Goal: Task Accomplishment & Management: Manage account settings

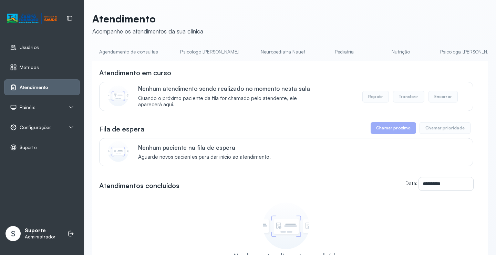
scroll to position [0, 371]
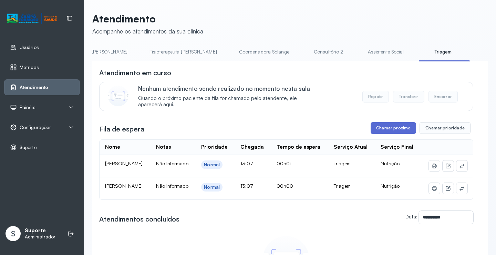
click at [388, 132] on button "Chamar próximo" at bounding box center [393, 128] width 45 height 12
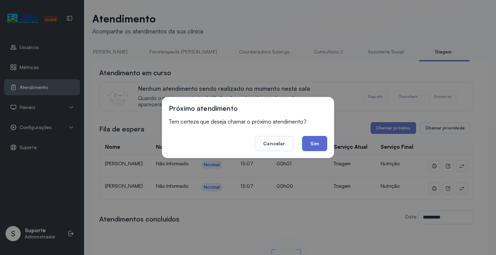
click at [307, 141] on button "Sim" at bounding box center [314, 143] width 25 height 15
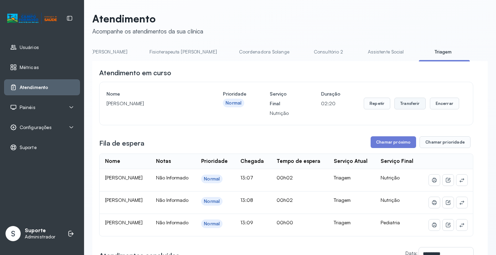
click at [401, 102] on button "Transferir" at bounding box center [410, 104] width 31 height 12
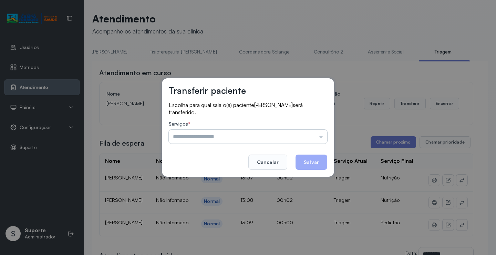
click at [229, 135] on input "text" at bounding box center [248, 137] width 158 height 14
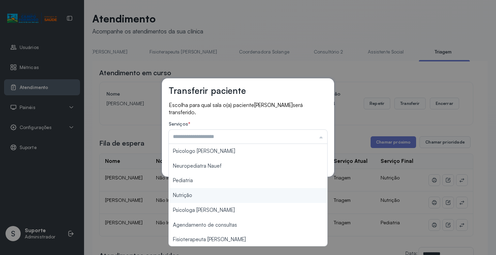
type input "********"
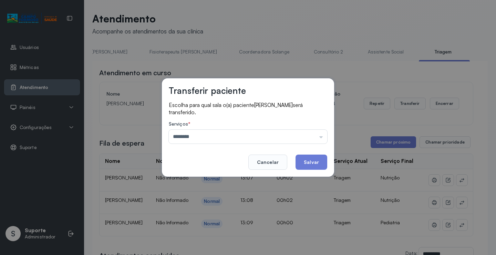
click at [194, 195] on div "Transferir paciente Escolha para qual sala o(a) paciente Ana Clara da Silva Fer…" at bounding box center [248, 127] width 496 height 255
click at [300, 163] on button "Salvar" at bounding box center [312, 161] width 32 height 15
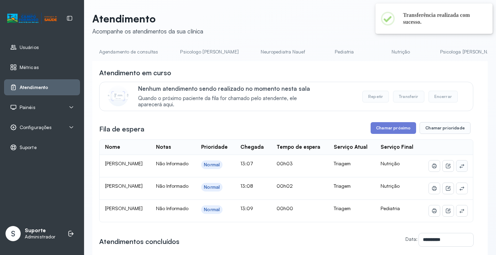
click at [459, 168] on icon at bounding box center [462, 166] width 6 height 6
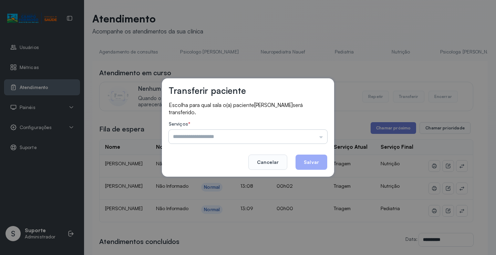
click at [253, 132] on input "text" at bounding box center [248, 137] width 158 height 14
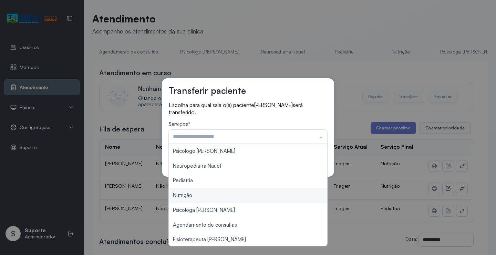
type input "********"
click at [188, 192] on div "Transferir paciente Escolha para qual sala o(a) paciente Maria Helena da Silva …" at bounding box center [248, 127] width 496 height 255
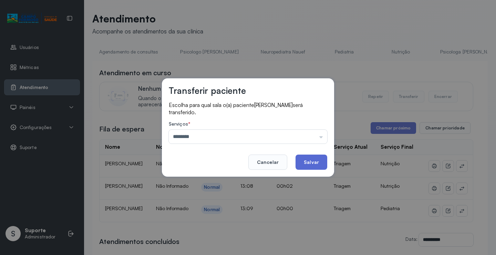
click at [313, 163] on button "Salvar" at bounding box center [312, 161] width 32 height 15
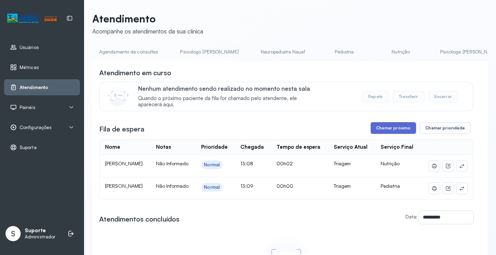
click at [395, 131] on button "Chamar próximo" at bounding box center [393, 128] width 45 height 12
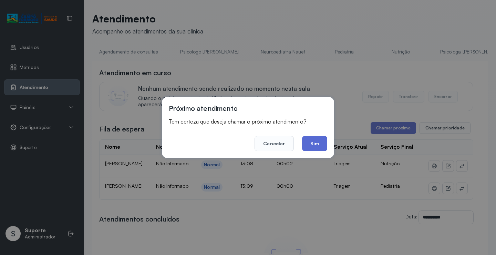
click at [319, 142] on button "Sim" at bounding box center [314, 143] width 25 height 15
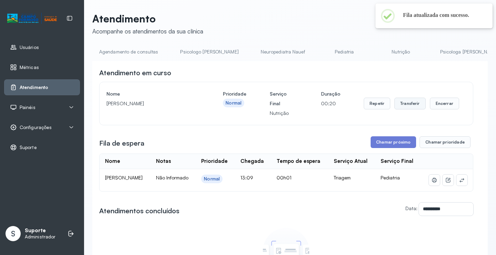
click at [401, 104] on button "Transferir" at bounding box center [410, 104] width 31 height 12
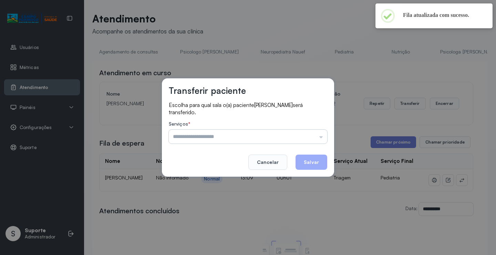
click at [227, 131] on input "text" at bounding box center [248, 137] width 158 height 14
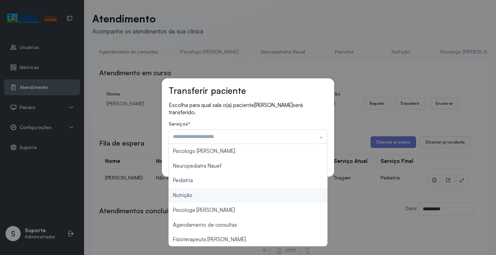
type input "********"
click at [202, 193] on div "Transferir paciente Escolha para qual sala o(a) paciente Henry Mikelvy Mendes d…" at bounding box center [248, 127] width 496 height 255
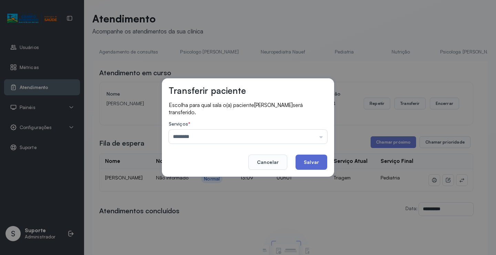
click at [307, 160] on button "Salvar" at bounding box center [312, 161] width 32 height 15
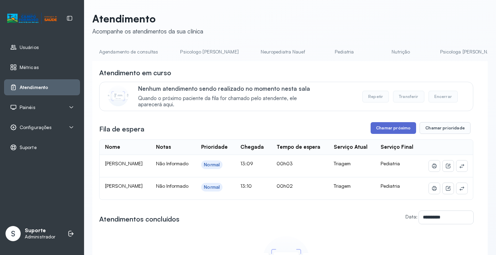
click at [376, 130] on button "Chamar próximo" at bounding box center [393, 128] width 45 height 12
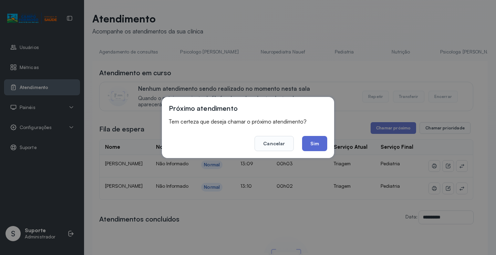
click at [318, 145] on button "Sim" at bounding box center [314, 143] width 25 height 15
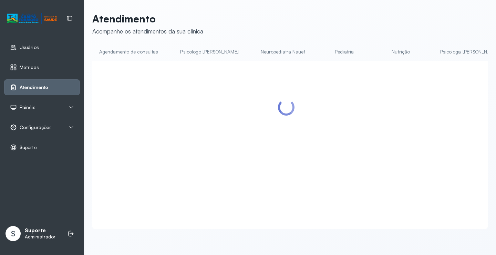
click at [320, 61] on li "Neuropediatra Nauef" at bounding box center [345, 54] width 51 height 16
click at [250, 67] on div at bounding box center [290, 145] width 396 height 168
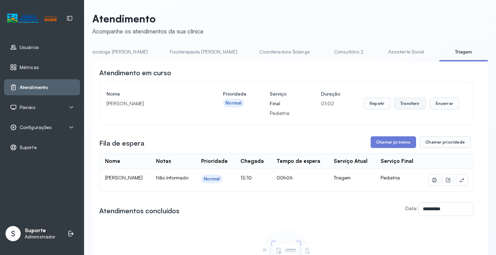
click at [405, 103] on button "Transferir" at bounding box center [410, 104] width 31 height 12
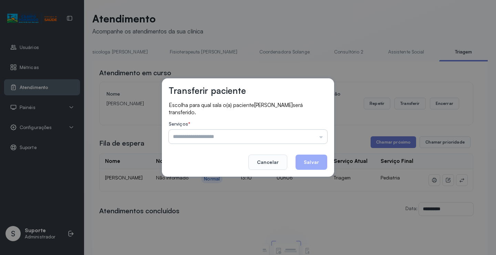
click at [221, 132] on input "text" at bounding box center [248, 137] width 158 height 14
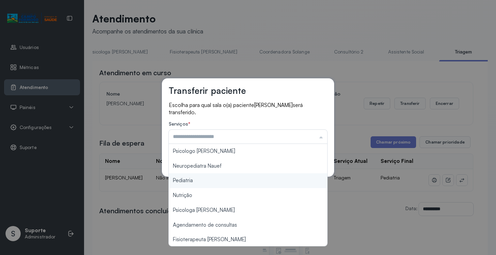
type input "*********"
click at [191, 180] on div "Transferir paciente Escolha para qual sala o(a) paciente MAYLA ELOÁ FERREIRA DO…" at bounding box center [248, 127] width 496 height 255
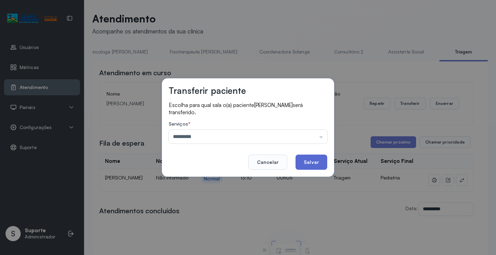
click at [311, 161] on button "Salvar" at bounding box center [312, 161] width 32 height 15
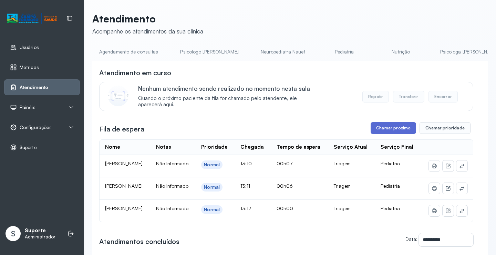
click at [397, 124] on button "Chamar próximo" at bounding box center [393, 128] width 45 height 12
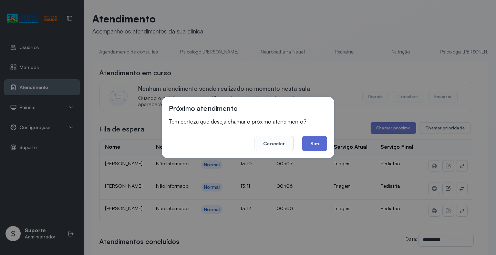
click at [315, 140] on button "Sim" at bounding box center [314, 143] width 25 height 15
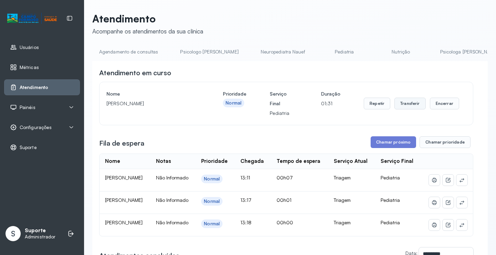
click at [405, 104] on button "Transferir" at bounding box center [410, 104] width 31 height 12
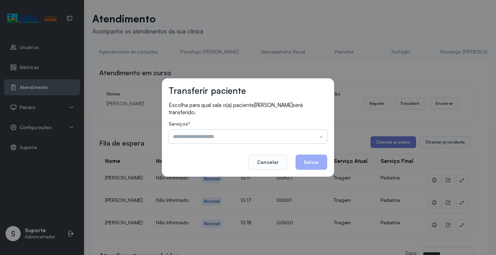
click at [244, 134] on input "text" at bounding box center [248, 137] width 158 height 14
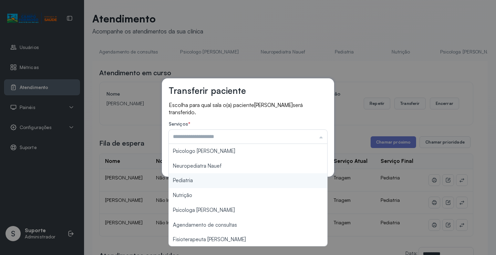
type input "*********"
click at [203, 180] on div "Transferir paciente Escolha para qual sala o(a) paciente JOAO MIGUEL SANTOS BON…" at bounding box center [248, 127] width 496 height 255
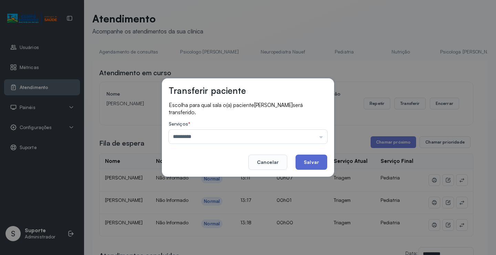
click at [306, 163] on button "Salvar" at bounding box center [312, 161] width 32 height 15
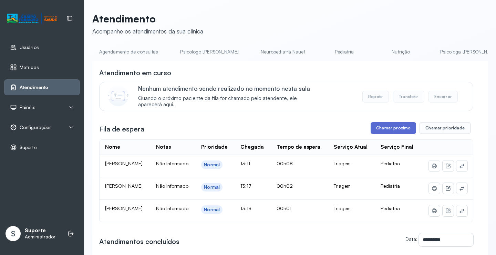
click at [398, 130] on button "Chamar próximo" at bounding box center [393, 128] width 45 height 12
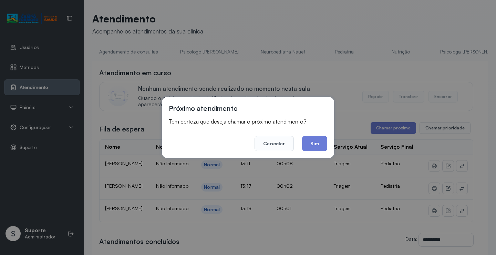
drag, startPoint x: 318, startPoint y: 138, endPoint x: 261, endPoint y: 112, distance: 62.3
click at [317, 138] on button "Sim" at bounding box center [314, 143] width 25 height 15
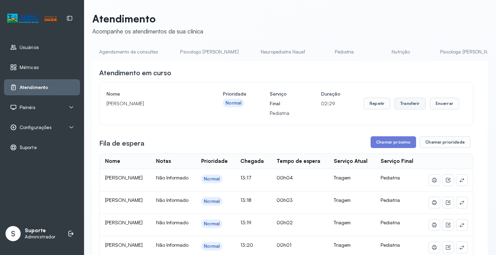
click at [410, 104] on button "Transferir" at bounding box center [410, 104] width 31 height 12
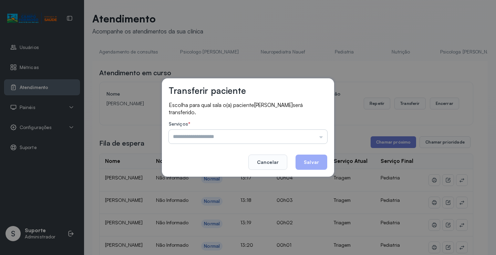
click at [261, 131] on input "text" at bounding box center [248, 137] width 158 height 14
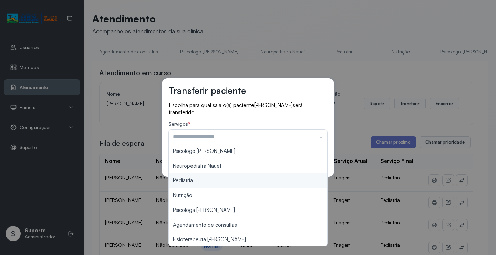
type input "*********"
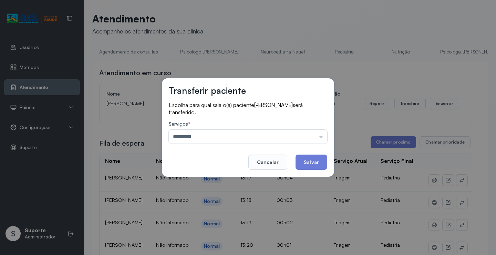
click at [217, 180] on div "Transferir paciente Escolha para qual sala o(a) paciente LEVY DA SILVA GOMES se…" at bounding box center [248, 127] width 496 height 255
click at [304, 164] on button "Salvar" at bounding box center [312, 161] width 32 height 15
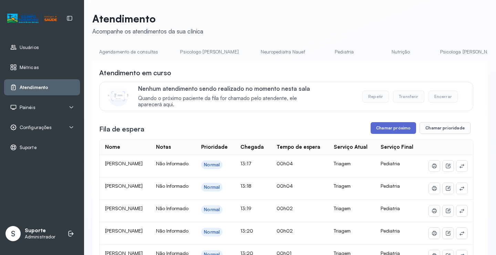
click at [393, 131] on button "Chamar próximo" at bounding box center [393, 128] width 45 height 12
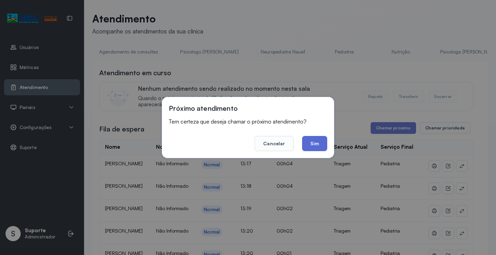
click at [315, 143] on button "Sim" at bounding box center [314, 143] width 25 height 15
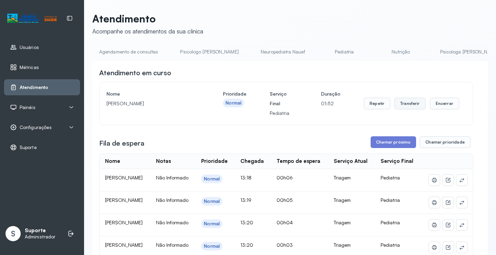
click at [400, 103] on button "Transferir" at bounding box center [410, 104] width 31 height 12
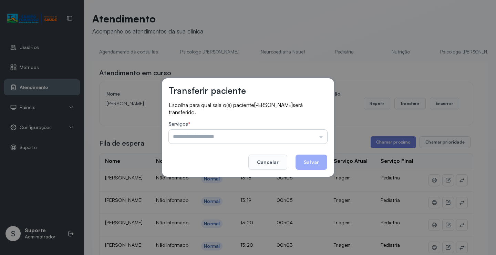
click at [255, 133] on input "text" at bounding box center [248, 137] width 158 height 14
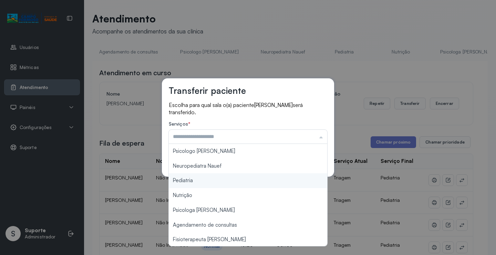
type input "*********"
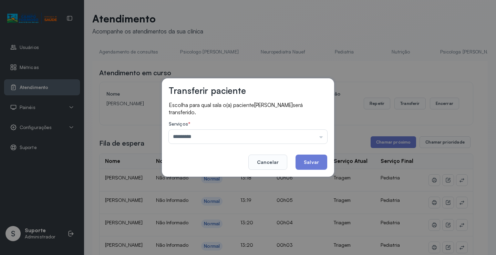
click at [200, 177] on div "Transferir paciente Escolha para qual sala o(a) paciente CARLOS LEVY SOARES DE …" at bounding box center [248, 127] width 496 height 255
click at [310, 161] on button "Salvar" at bounding box center [312, 161] width 32 height 15
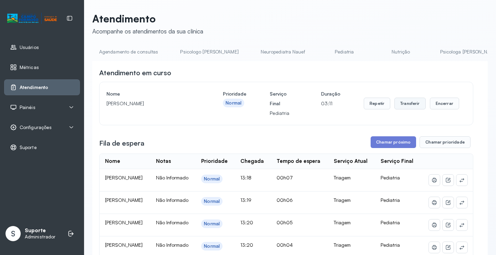
click at [404, 103] on button "Transferir" at bounding box center [410, 104] width 31 height 12
click at [403, 103] on button "Transferir" at bounding box center [410, 104] width 31 height 12
click at [400, 102] on button "Transferir" at bounding box center [410, 104] width 31 height 12
click at [410, 105] on button "Transferir" at bounding box center [410, 104] width 31 height 12
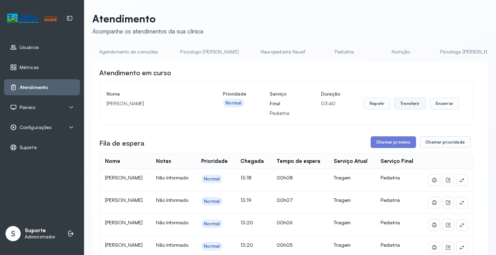
click at [401, 102] on button "Transferir" at bounding box center [410, 104] width 31 height 12
click at [406, 105] on button "Transferir" at bounding box center [410, 104] width 31 height 12
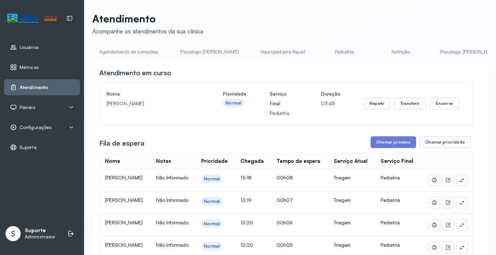
click at [337, 125] on div "Nome CARLOS LEVY SOARES DE CARVALHO Prioridade Normal Serviço Final Pediatria D…" at bounding box center [286, 103] width 373 height 43
click at [410, 105] on button "Transferir" at bounding box center [410, 104] width 31 height 12
click at [404, 103] on button "Transferir" at bounding box center [410, 104] width 31 height 12
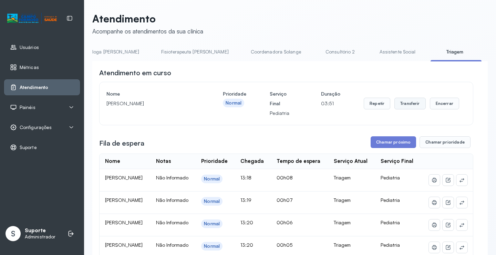
click at [404, 103] on button "Transferir" at bounding box center [410, 104] width 31 height 12
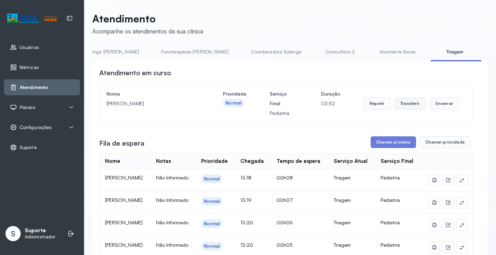
click at [404, 103] on button "Transferir" at bounding box center [410, 104] width 31 height 12
click at [387, 142] on button "Chamar próximo" at bounding box center [393, 142] width 45 height 12
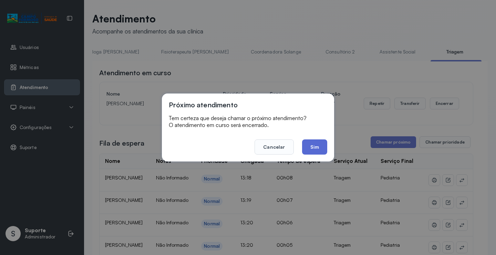
click at [311, 145] on button "Sim" at bounding box center [314, 146] width 25 height 15
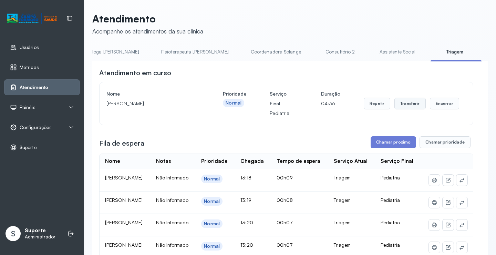
click at [407, 101] on button "Transferir" at bounding box center [410, 104] width 31 height 12
click at [404, 104] on button "Transferir" at bounding box center [410, 104] width 31 height 12
click at [403, 103] on button "Transferir" at bounding box center [410, 104] width 31 height 12
click at [390, 141] on button "Chamar próximo" at bounding box center [393, 142] width 45 height 12
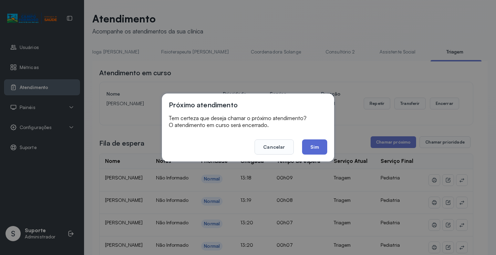
click at [312, 145] on button "Sim" at bounding box center [314, 146] width 25 height 15
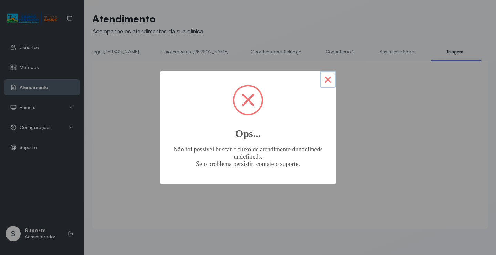
click at [328, 80] on button "×" at bounding box center [328, 79] width 17 height 17
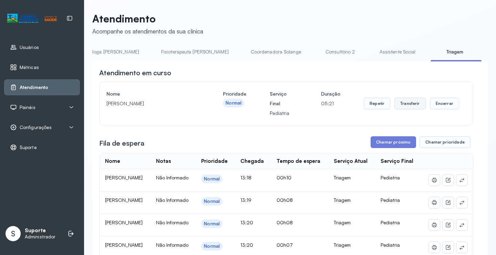
click at [407, 103] on button "Transferir" at bounding box center [410, 104] width 31 height 12
click at [386, 140] on button "Chamar próximo" at bounding box center [393, 142] width 45 height 12
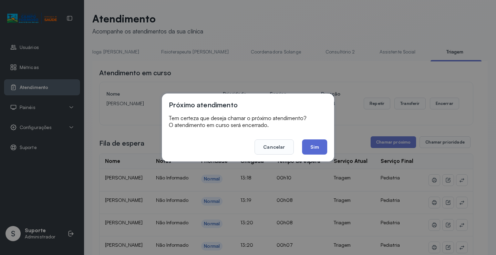
click at [310, 144] on button "Sim" at bounding box center [314, 146] width 25 height 15
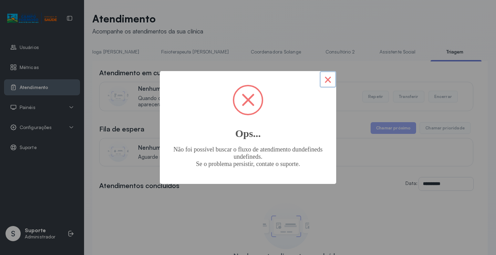
click at [326, 77] on button "×" at bounding box center [328, 79] width 17 height 17
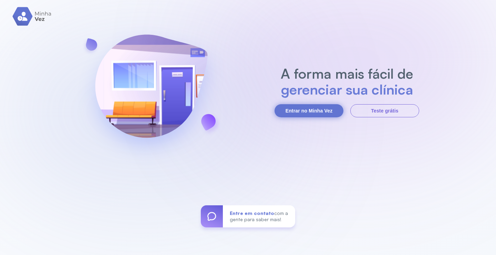
click at [312, 106] on button "Entrar no Minha Vez" at bounding box center [309, 110] width 69 height 13
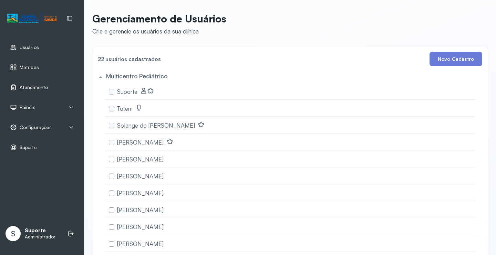
click at [32, 84] on span "Atendimento" at bounding box center [34, 87] width 28 height 6
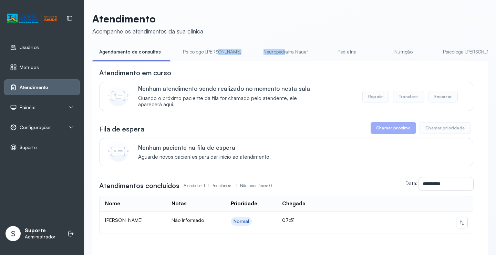
drag, startPoint x: 217, startPoint y: 61, endPoint x: 258, endPoint y: 60, distance: 41.3
click at [258, 60] on ul "Agendamento de consultas Psicologo Pedro Neuropediatra Nauef Pediatria Nutrição…" at bounding box center [290, 54] width 396 height 16
click at [251, 78] on div "Atendimento em curso" at bounding box center [286, 73] width 374 height 10
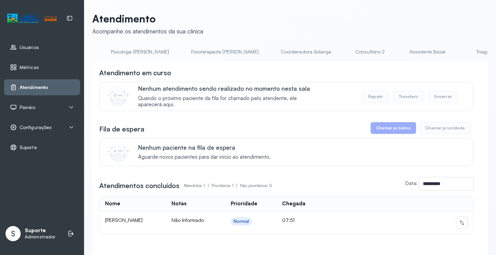
scroll to position [0, 368]
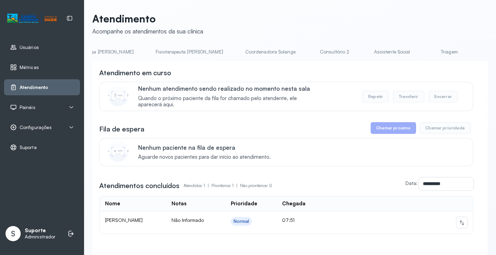
click at [425, 51] on link "Triagem" at bounding box center [449, 51] width 48 height 11
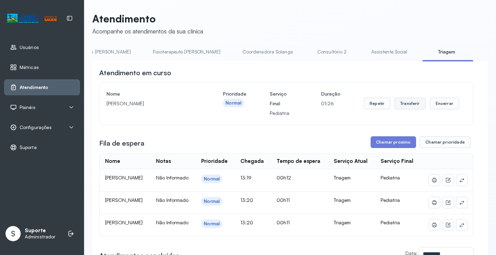
click at [407, 103] on button "Transferir" at bounding box center [410, 104] width 31 height 12
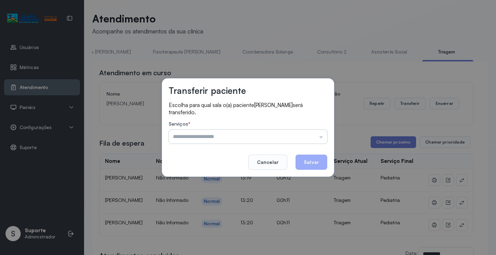
click at [283, 135] on input "text" at bounding box center [248, 137] width 158 height 14
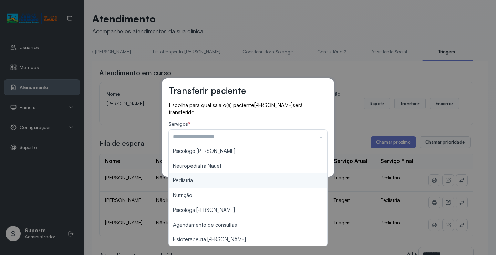
type input "*********"
click at [205, 175] on div "Transferir paciente Escolha para qual sala o(a) paciente LUISA ARAUJO LEITE DE …" at bounding box center [248, 127] width 172 height 98
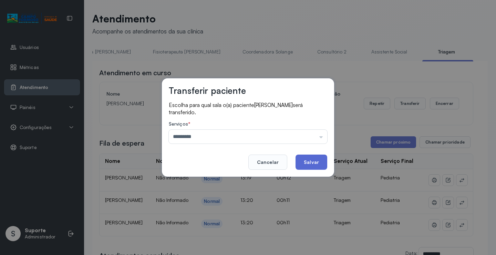
click at [318, 158] on button "Salvar" at bounding box center [312, 161] width 32 height 15
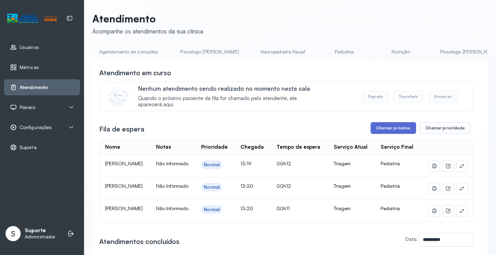
click at [391, 129] on button "Chamar próximo" at bounding box center [393, 128] width 45 height 12
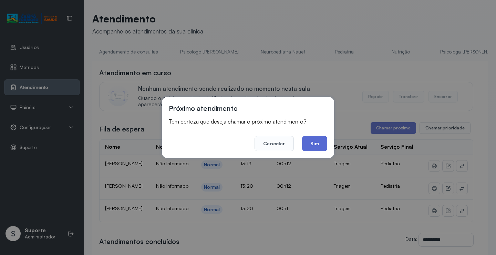
click at [314, 144] on button "Sim" at bounding box center [314, 143] width 25 height 15
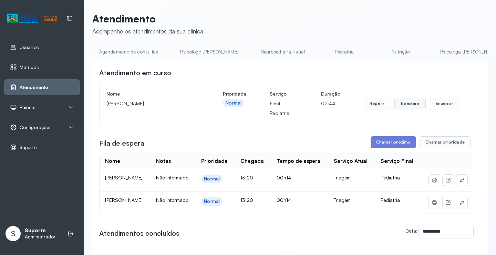
click at [408, 102] on button "Transferir" at bounding box center [410, 104] width 31 height 12
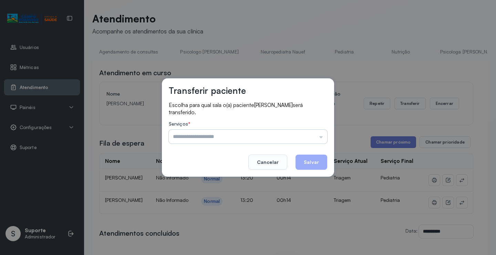
click at [280, 135] on input "text" at bounding box center [248, 137] width 158 height 14
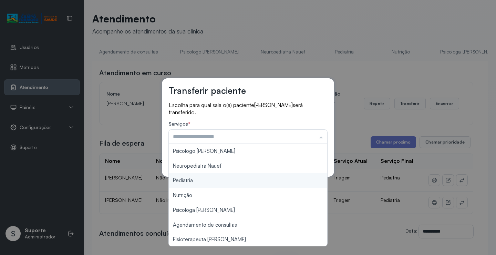
type input "*********"
click at [211, 179] on div "Transferir paciente Escolha para qual sala o(a) paciente ALISSON MIRANDA DE SOU…" at bounding box center [248, 127] width 496 height 255
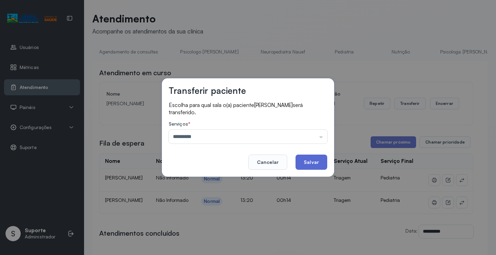
click at [306, 162] on button "Salvar" at bounding box center [312, 161] width 32 height 15
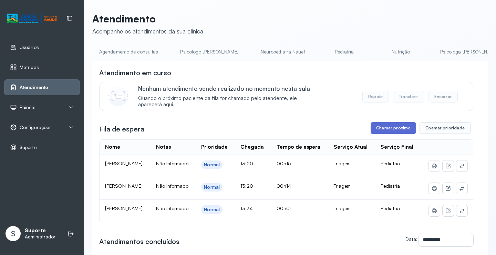
click at [388, 126] on button "Chamar próximo" at bounding box center [393, 128] width 45 height 12
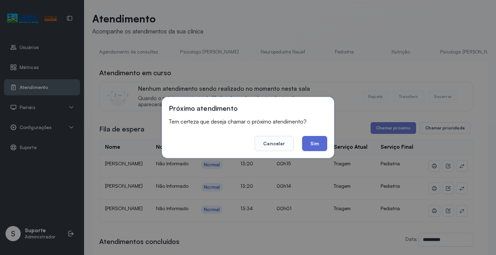
click at [316, 139] on button "Sim" at bounding box center [314, 143] width 25 height 15
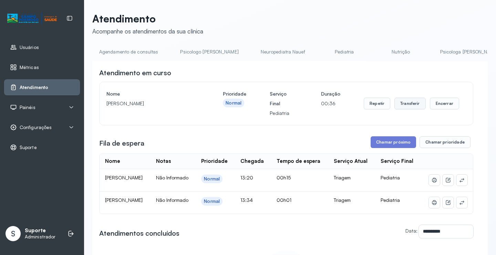
click at [410, 102] on button "Transferir" at bounding box center [410, 104] width 31 height 12
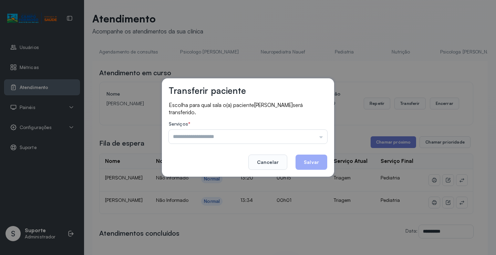
click at [358, 67] on div "Transferir paciente Escolha para qual sala o(a) paciente DAVI ALMEIDA MENDES se…" at bounding box center [248, 127] width 496 height 255
click at [260, 164] on button "Cancelar" at bounding box center [267, 161] width 39 height 15
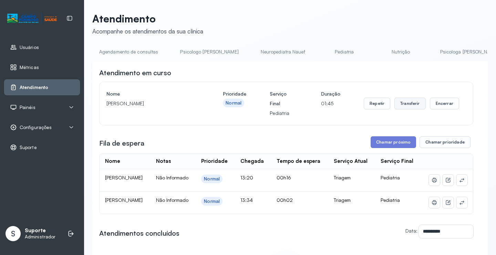
click at [406, 103] on button "Transferir" at bounding box center [410, 104] width 31 height 12
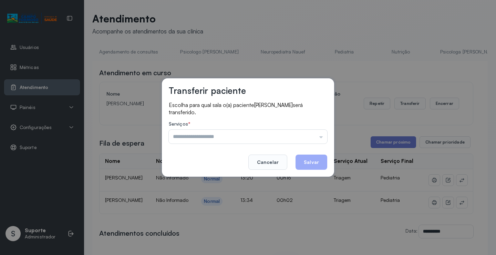
drag, startPoint x: 240, startPoint y: 134, endPoint x: 233, endPoint y: 151, distance: 18.7
click at [239, 137] on input "text" at bounding box center [248, 137] width 158 height 14
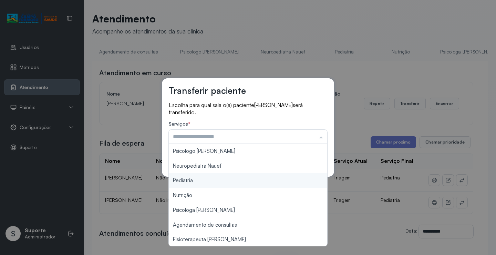
type input "*********"
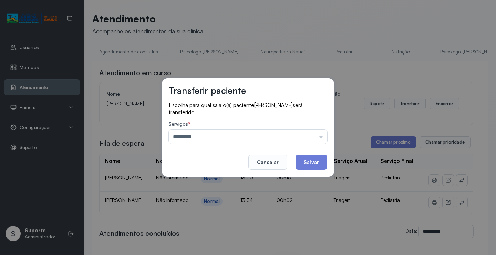
click at [211, 176] on div "Transferir paciente Escolha para qual sala o(a) paciente DAVI ALMEIDA MENDES se…" at bounding box center [248, 127] width 496 height 255
click at [307, 164] on button "Salvar" at bounding box center [312, 161] width 32 height 15
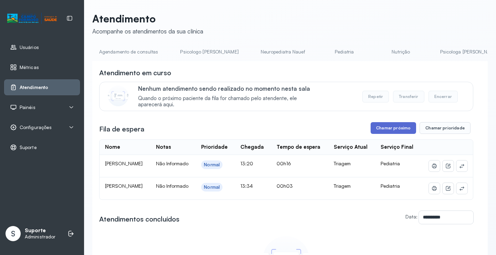
click at [381, 125] on button "Chamar próximo" at bounding box center [393, 128] width 45 height 12
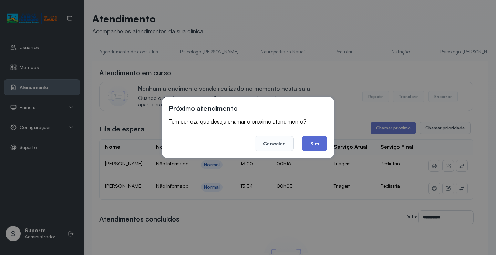
click at [308, 138] on button "Sim" at bounding box center [314, 143] width 25 height 15
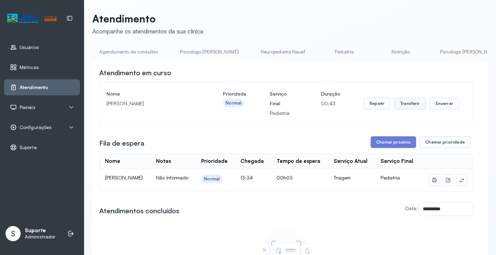
click at [406, 105] on button "Transferir" at bounding box center [410, 104] width 31 height 12
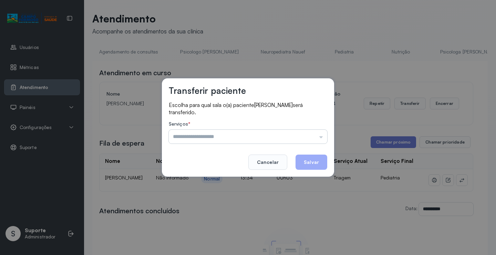
click at [250, 134] on input "text" at bounding box center [248, 137] width 158 height 14
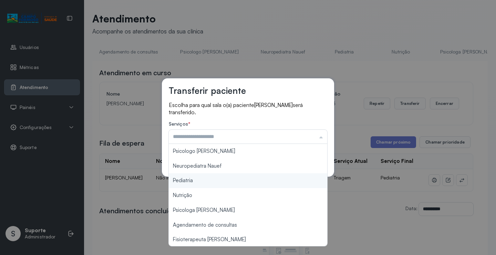
type input "*********"
click at [198, 181] on div "Transferir paciente Escolha para qual sala o(a) paciente ELLIABE FERREIRA BATIS…" at bounding box center [248, 127] width 496 height 255
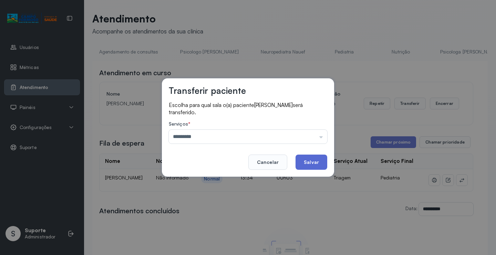
click at [305, 164] on button "Salvar" at bounding box center [312, 161] width 32 height 15
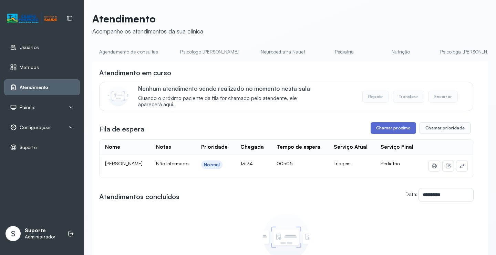
click at [389, 130] on button "Chamar próximo" at bounding box center [393, 128] width 45 height 12
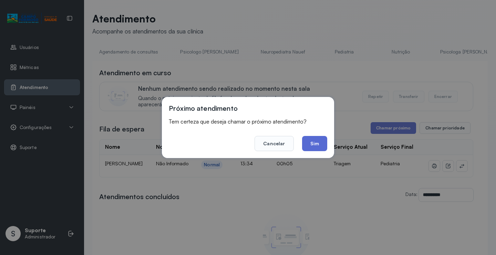
click at [315, 144] on button "Sim" at bounding box center [314, 143] width 25 height 15
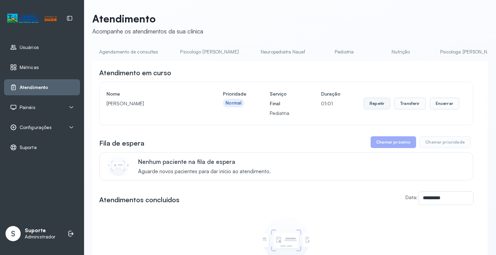
click at [373, 105] on button "Repetir" at bounding box center [377, 104] width 27 height 12
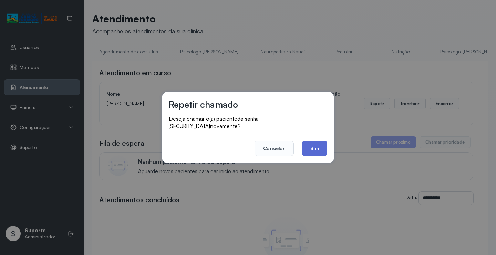
click at [317, 142] on button "Sim" at bounding box center [314, 148] width 25 height 15
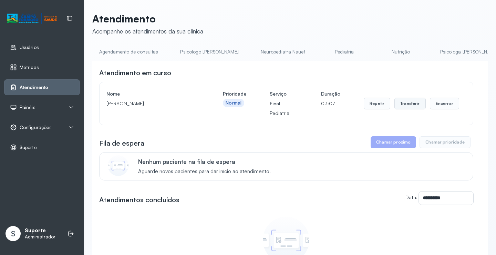
click at [407, 103] on button "Transferir" at bounding box center [410, 104] width 31 height 12
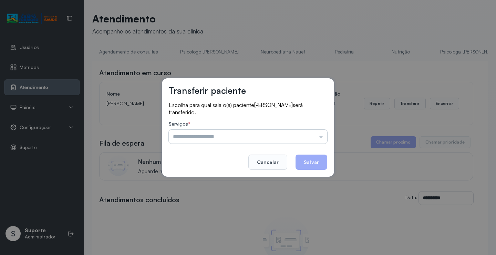
click at [272, 134] on input "text" at bounding box center [248, 137] width 158 height 14
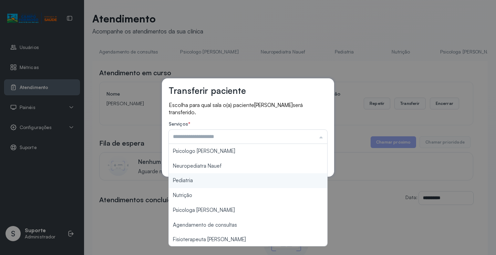
type input "*********"
click at [205, 183] on div "Transferir paciente Escolha para qual sala o(a) paciente HUGO MONTEIRO BISPO se…" at bounding box center [248, 127] width 496 height 255
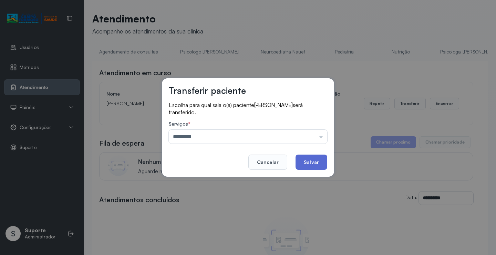
click at [308, 163] on button "Salvar" at bounding box center [312, 161] width 32 height 15
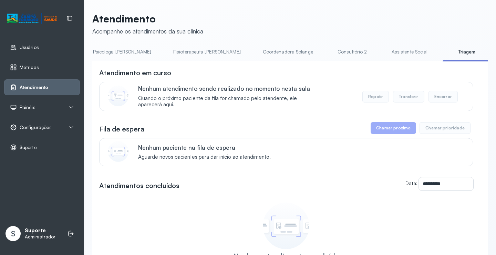
scroll to position [0, 355]
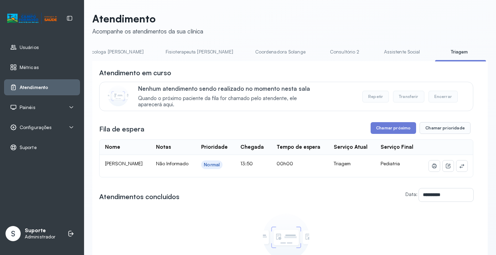
click at [385, 123] on div "**********" at bounding box center [286, 175] width 374 height 215
click at [382, 128] on button "Chamar próximo" at bounding box center [393, 128] width 45 height 12
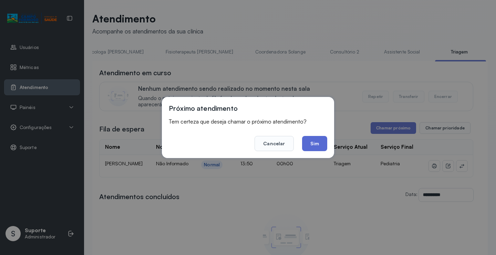
click at [325, 142] on button "Sim" at bounding box center [314, 143] width 25 height 15
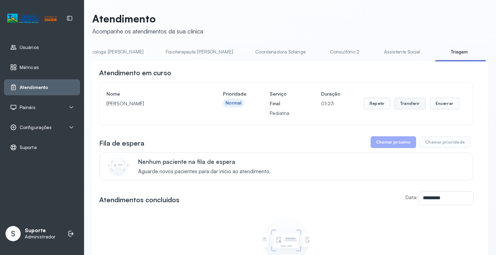
click at [405, 104] on button "Transferir" at bounding box center [410, 104] width 31 height 12
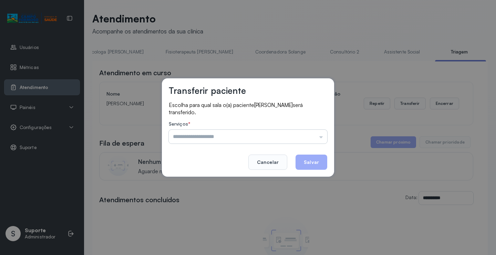
click at [265, 134] on input "text" at bounding box center [248, 137] width 158 height 14
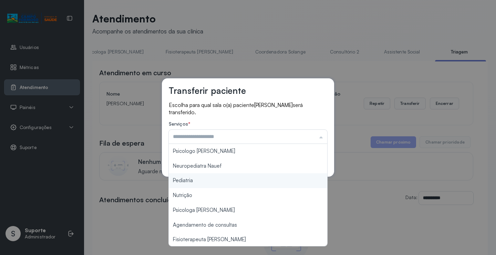
type input "*********"
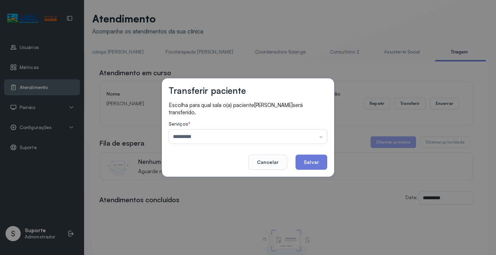
click at [202, 178] on div "Transferir paciente Escolha para qual sala o(a) paciente LORENA NASCIMENTO SANT…" at bounding box center [248, 127] width 496 height 255
click at [307, 164] on button "Salvar" at bounding box center [312, 161] width 32 height 15
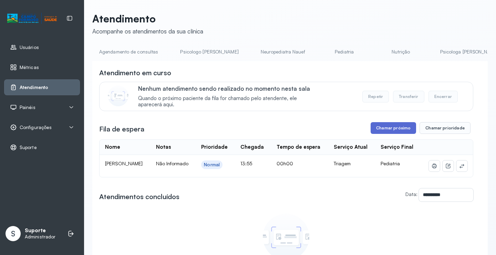
click at [397, 132] on button "Chamar próximo" at bounding box center [393, 128] width 45 height 12
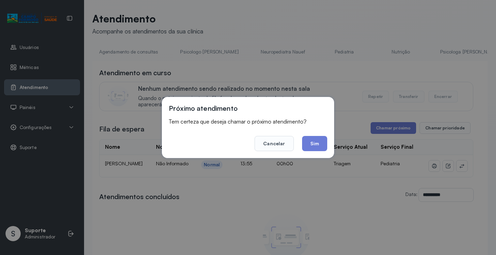
drag, startPoint x: 314, startPoint y: 141, endPoint x: 263, endPoint y: 93, distance: 70.0
click at [315, 140] on button "Sim" at bounding box center [314, 143] width 25 height 15
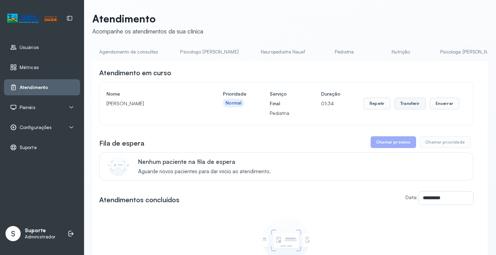
click at [398, 103] on button "Transferir" at bounding box center [410, 104] width 31 height 12
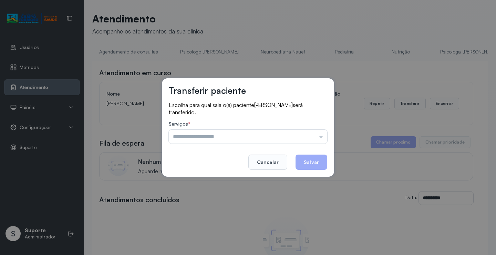
click at [297, 134] on input "text" at bounding box center [248, 137] width 158 height 14
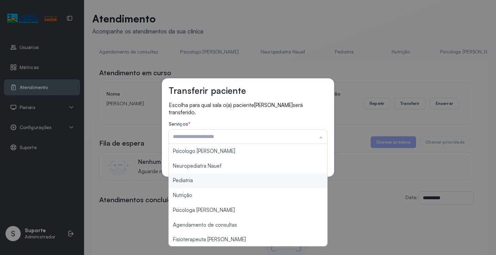
type input "*********"
click at [206, 181] on div "Transferir paciente Escolha para qual sala o(a) paciente BERNARDO SOUZA DOS SAN…" at bounding box center [248, 127] width 496 height 255
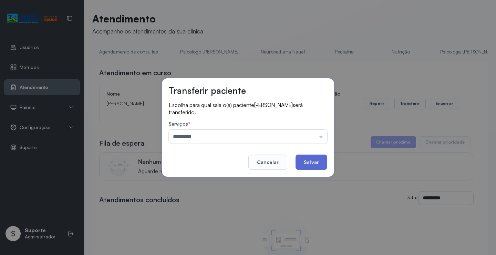
click at [313, 162] on button "Salvar" at bounding box center [312, 161] width 32 height 15
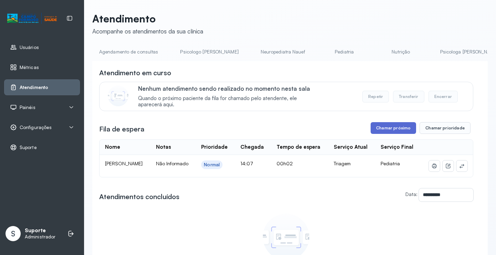
click at [403, 131] on button "Chamar próximo" at bounding box center [393, 128] width 45 height 12
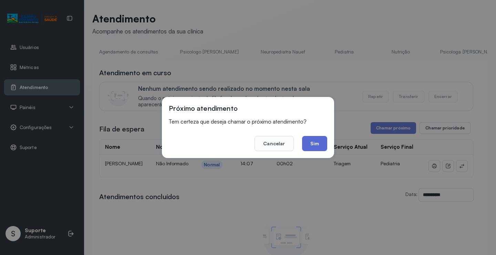
click at [310, 144] on button "Sim" at bounding box center [314, 143] width 25 height 15
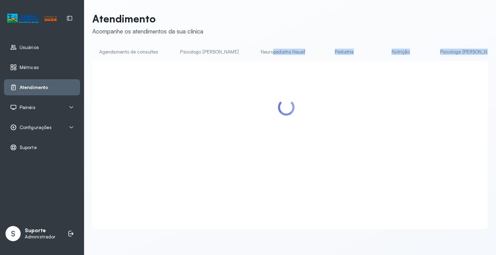
drag, startPoint x: 249, startPoint y: 61, endPoint x: 290, endPoint y: 70, distance: 42.2
click at [290, 70] on div "Agendamento de consultas Psicologo Pedro Neuropediatra Nauef Pediatria Nutrição…" at bounding box center [290, 137] width 396 height 183
click at [292, 72] on div at bounding box center [286, 136] width 374 height 137
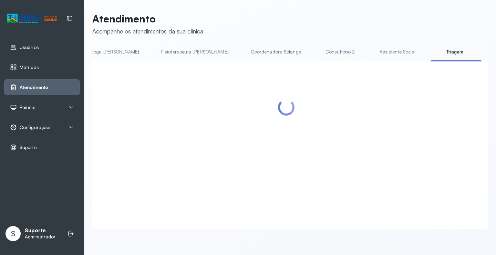
scroll to position [0, 360]
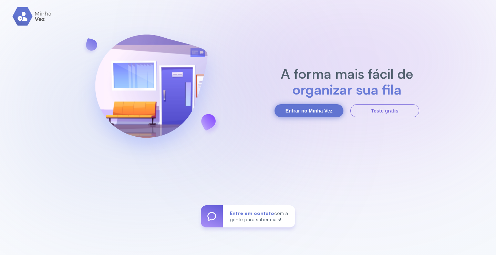
click at [316, 107] on button "Entrar no Minha Vez" at bounding box center [309, 110] width 69 height 13
click at [324, 110] on button "Entrar no Minha Vez" at bounding box center [309, 110] width 69 height 13
click at [301, 110] on button "Entrar no Minha Vez" at bounding box center [309, 110] width 69 height 13
click at [299, 108] on button "Entrar no Minha Vez" at bounding box center [309, 110] width 69 height 13
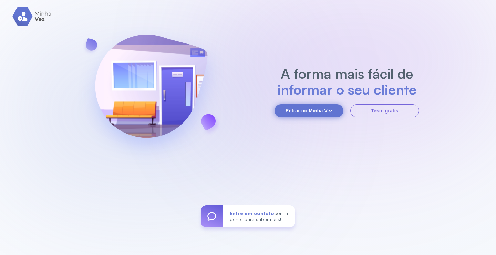
click at [300, 107] on button "Entrar no Minha Vez" at bounding box center [309, 110] width 69 height 13
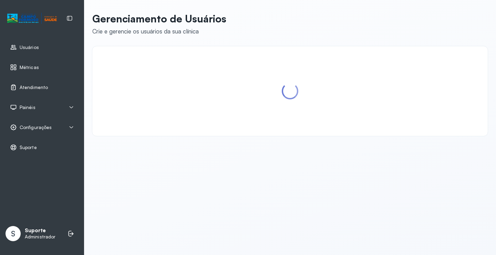
click at [40, 87] on span "Atendimento" at bounding box center [34, 87] width 28 height 6
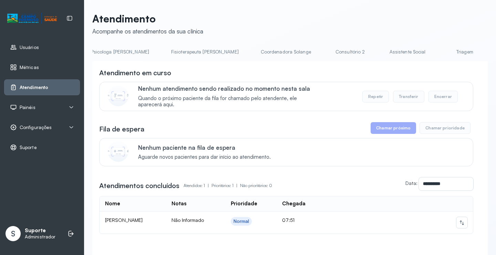
scroll to position [0, 355]
click at [438, 50] on link "Triagem" at bounding box center [462, 51] width 48 height 11
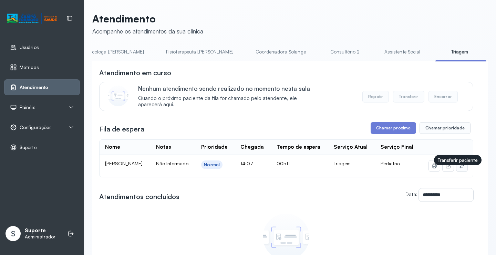
click at [459, 168] on icon at bounding box center [462, 166] width 6 height 6
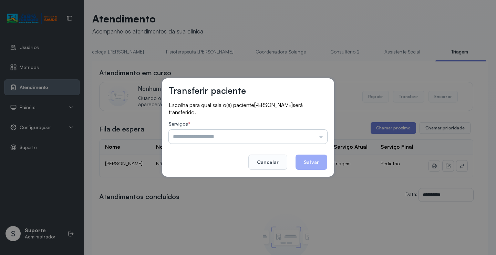
click at [277, 134] on input "text" at bounding box center [248, 137] width 158 height 14
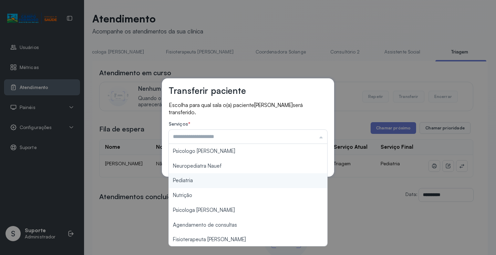
type input "*********"
drag, startPoint x: 216, startPoint y: 177, endPoint x: 223, endPoint y: 171, distance: 9.4
click at [216, 176] on div "Transferir paciente Escolha para qual sala o(a) paciente HEITOR GABRIEL DE JESU…" at bounding box center [248, 127] width 172 height 98
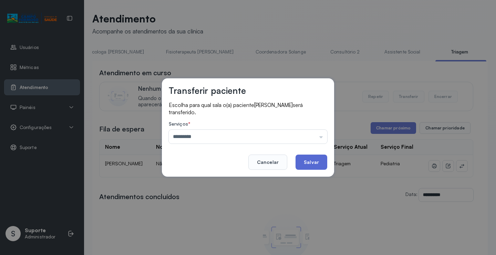
click at [312, 165] on button "Salvar" at bounding box center [312, 161] width 32 height 15
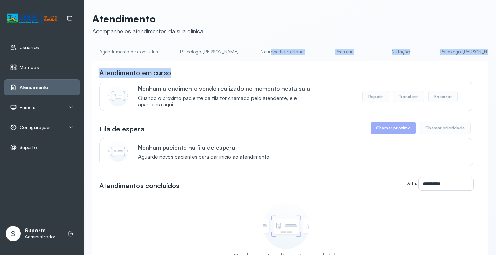
drag, startPoint x: 245, startPoint y: 61, endPoint x: 289, endPoint y: 68, distance: 45.0
click at [289, 68] on div "**********" at bounding box center [290, 181] width 396 height 270
click at [249, 63] on div "**********" at bounding box center [290, 188] width 396 height 255
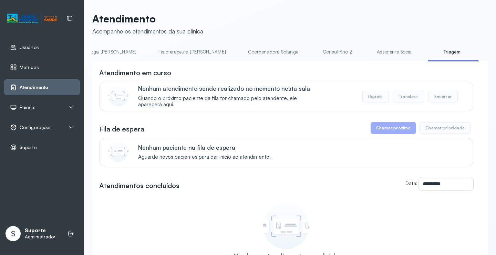
scroll to position [0, 365]
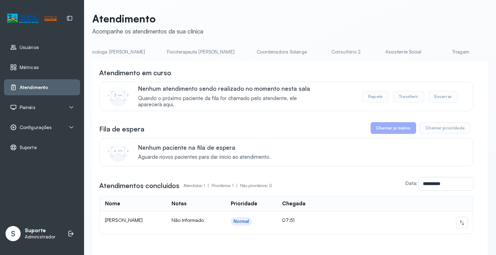
scroll to position [0, 358]
click at [435, 52] on link "Triagem" at bounding box center [459, 51] width 48 height 11
click at [437, 49] on link "Triagem" at bounding box center [461, 51] width 48 height 11
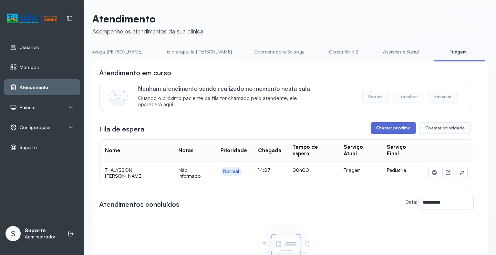
click at [385, 127] on button "Chamar próximo" at bounding box center [393, 128] width 45 height 12
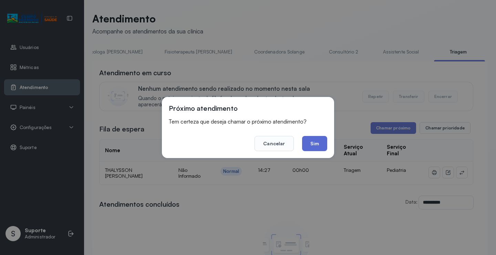
drag, startPoint x: 321, startPoint y: 144, endPoint x: 307, endPoint y: 124, distance: 24.6
click at [321, 144] on button "Sim" at bounding box center [314, 143] width 25 height 15
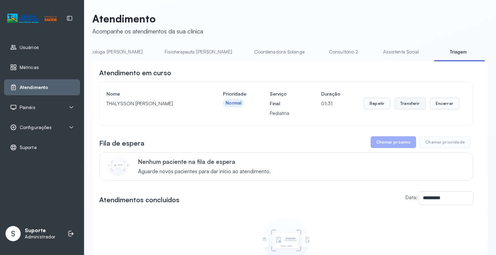
click at [403, 103] on button "Transferir" at bounding box center [410, 104] width 31 height 12
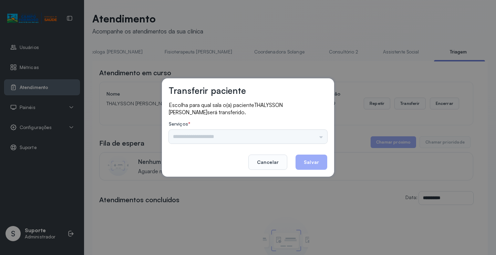
click at [341, 141] on div "Transferir paciente Escolha para qual sala o(a) paciente THALYSSON VINICIOS [PE…" at bounding box center [248, 127] width 496 height 255
click at [273, 163] on button "Cancelar" at bounding box center [267, 161] width 39 height 15
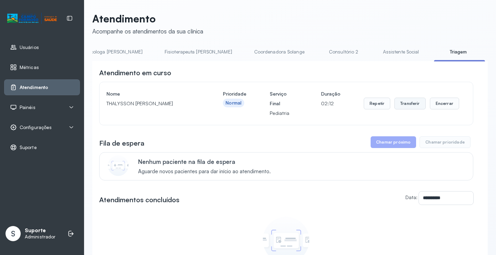
click at [408, 103] on button "Transferir" at bounding box center [410, 104] width 31 height 12
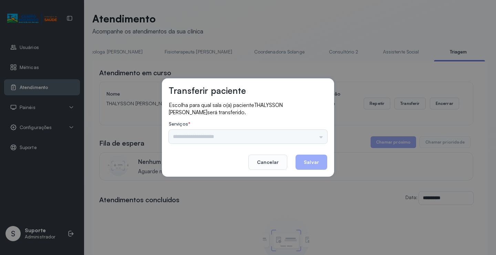
click at [350, 118] on div "Transferir paciente Escolha para qual sala o(a) paciente THALYSSON VINICIOS [PE…" at bounding box center [248, 127] width 496 height 255
click at [281, 158] on button "Cancelar" at bounding box center [267, 161] width 39 height 15
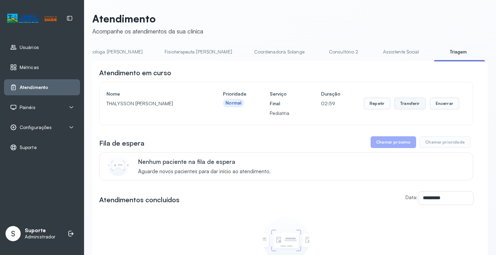
click at [404, 102] on button "Transferir" at bounding box center [410, 104] width 31 height 12
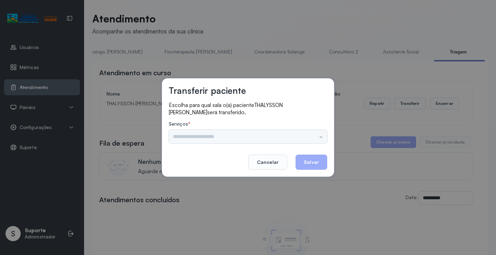
click at [246, 135] on div "Nenhuma opção encontrada" at bounding box center [248, 137] width 158 height 14
click at [247, 137] on div "Nenhuma opção encontrada" at bounding box center [248, 137] width 158 height 14
click at [266, 163] on button "Cancelar" at bounding box center [267, 161] width 39 height 15
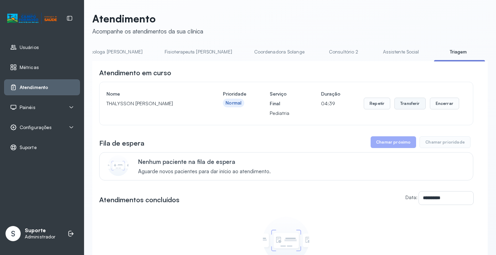
click at [400, 105] on button "Transferir" at bounding box center [410, 104] width 31 height 12
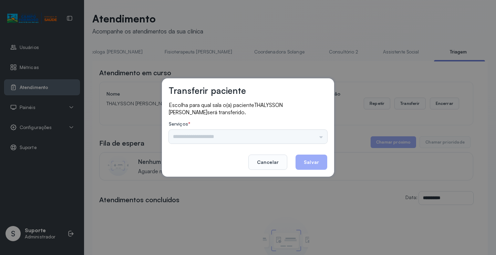
click at [322, 137] on div "Nenhuma opção encontrada" at bounding box center [248, 137] width 158 height 14
click at [306, 132] on div "Nenhuma opção encontrada" at bounding box center [248, 137] width 158 height 14
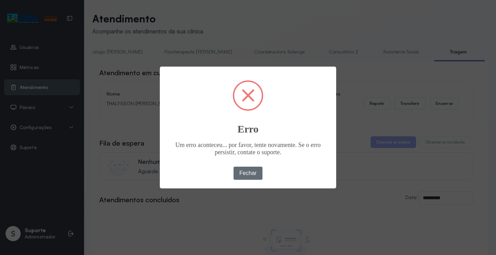
click at [247, 170] on button "Fechar" at bounding box center [248, 172] width 29 height 13
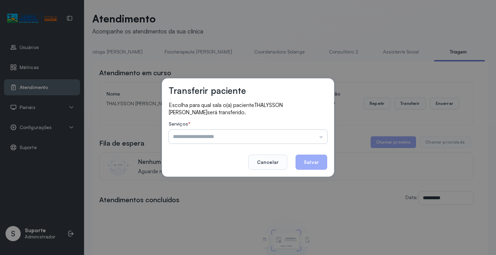
click at [260, 134] on input "text" at bounding box center [248, 137] width 158 height 14
click at [213, 131] on input "text" at bounding box center [248, 137] width 158 height 14
click at [203, 135] on input "text" at bounding box center [248, 137] width 158 height 14
click at [273, 161] on button "Cancelar" at bounding box center [267, 161] width 39 height 15
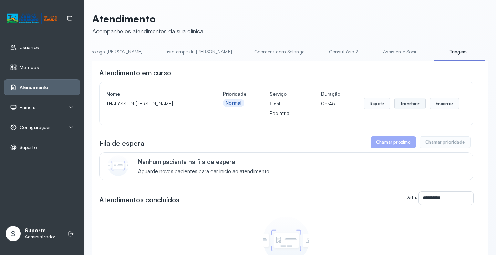
click at [410, 103] on button "Transferir" at bounding box center [410, 104] width 31 height 12
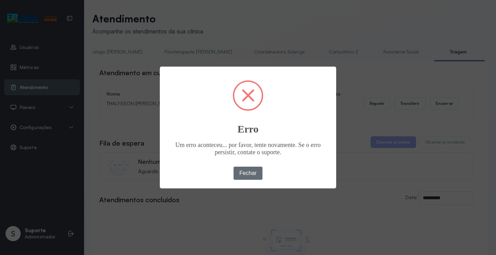
click at [250, 172] on button "Fechar" at bounding box center [248, 172] width 29 height 13
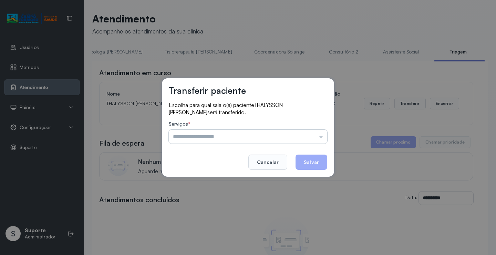
click at [279, 133] on input "text" at bounding box center [248, 137] width 158 height 14
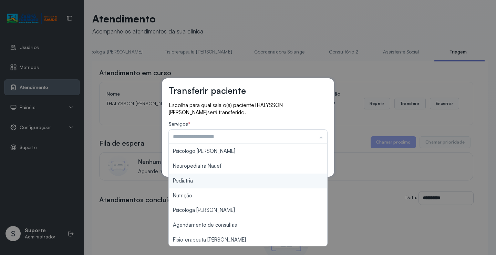
type input "*********"
click at [209, 178] on div "Transferir paciente Escolha para qual sala o(a) paciente THALYSSON VINICIOS [PE…" at bounding box center [248, 127] width 496 height 255
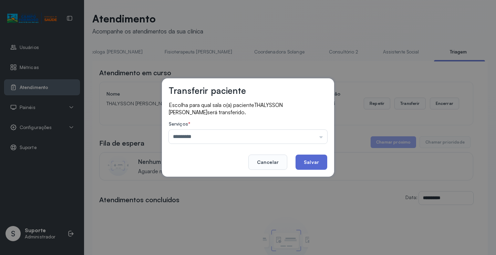
click at [316, 156] on button "Salvar" at bounding box center [312, 161] width 32 height 15
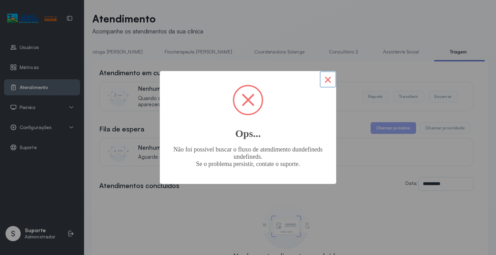
click at [330, 77] on button "×" at bounding box center [328, 79] width 17 height 17
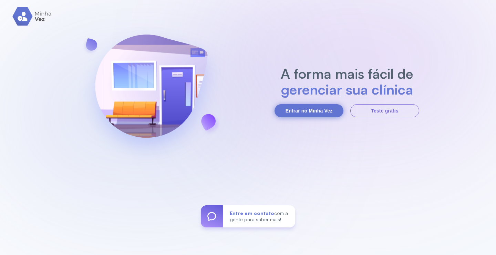
click at [323, 111] on button "Entrar no Minha Vez" at bounding box center [309, 110] width 69 height 13
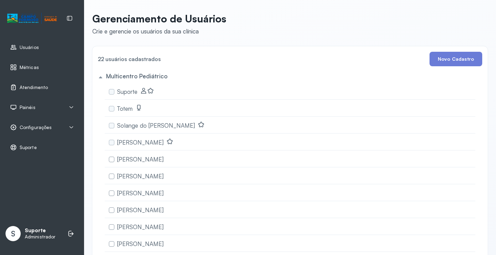
click at [35, 86] on span "Atendimento" at bounding box center [34, 87] width 28 height 6
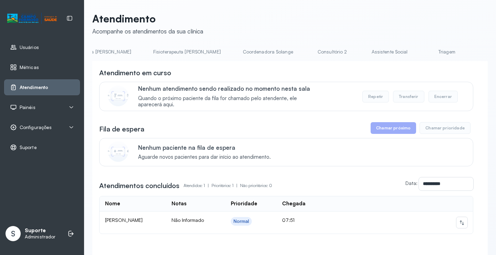
scroll to position [0, 370]
click at [422, 51] on link "Triagem" at bounding box center [446, 51] width 48 height 11
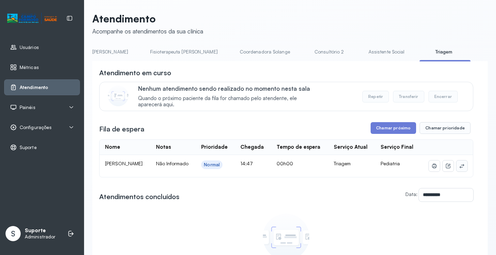
click at [459, 168] on icon at bounding box center [462, 166] width 6 height 6
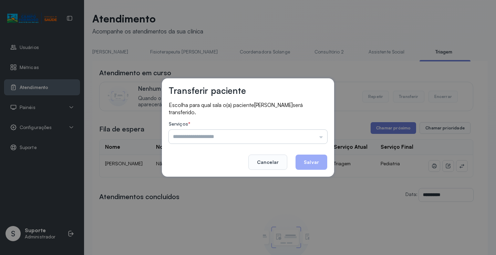
click at [275, 135] on input "text" at bounding box center [248, 137] width 158 height 14
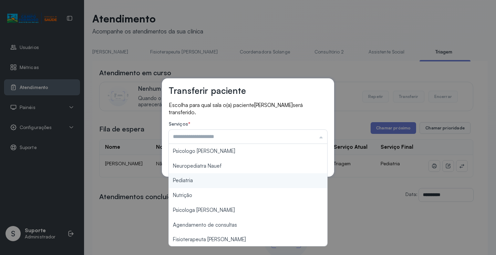
type input "*********"
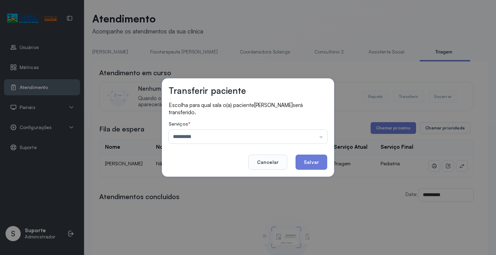
click at [197, 177] on div "Transferir paciente Escolha para qual sala o(a) paciente [PERSON_NAME] será tra…" at bounding box center [248, 127] width 496 height 255
click at [309, 162] on button "Salvar" at bounding box center [312, 161] width 32 height 15
